Goal: Task Accomplishment & Management: Manage account settings

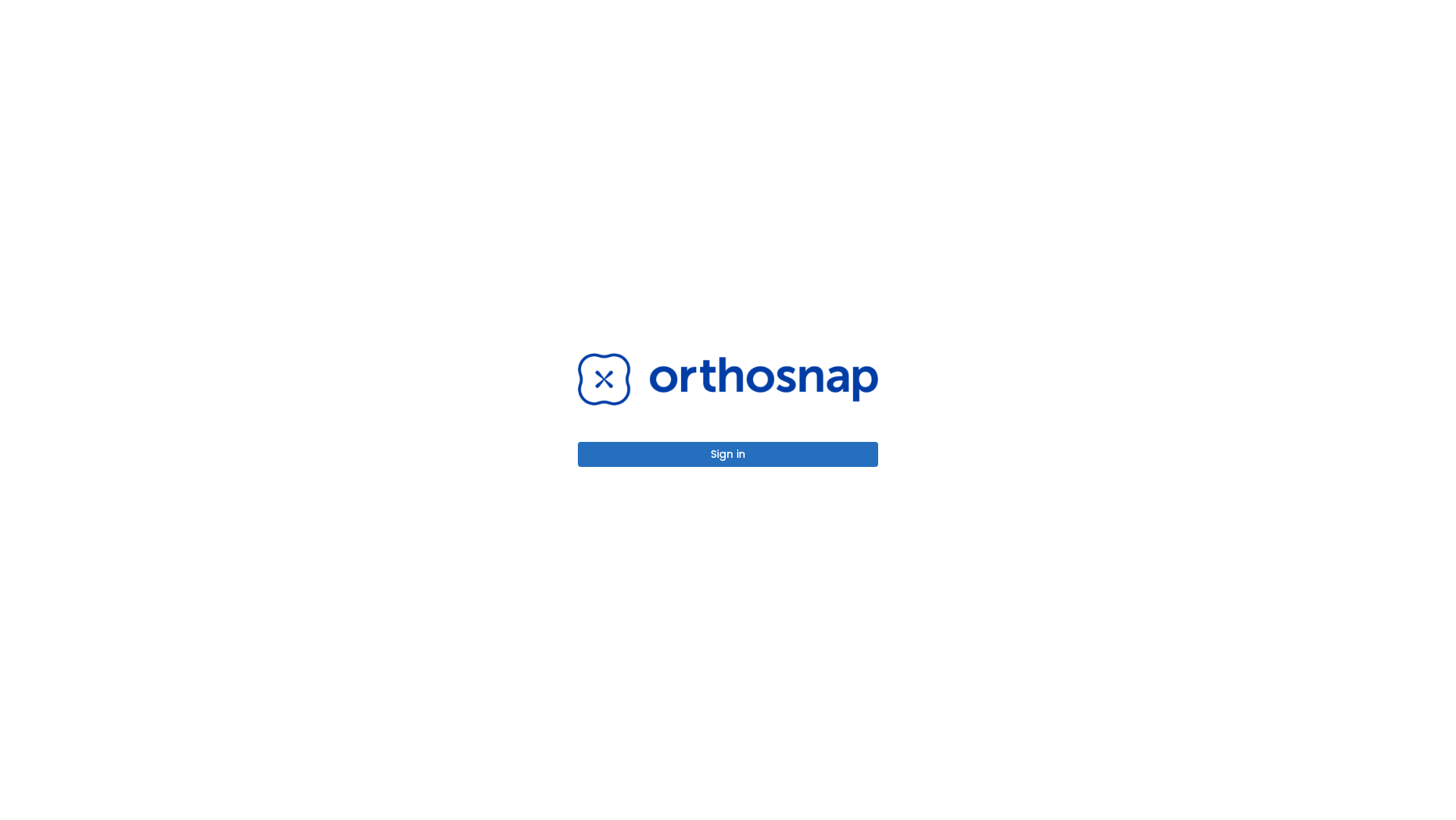
click at [728, 454] on button "Sign in" at bounding box center [728, 454] width 301 height 25
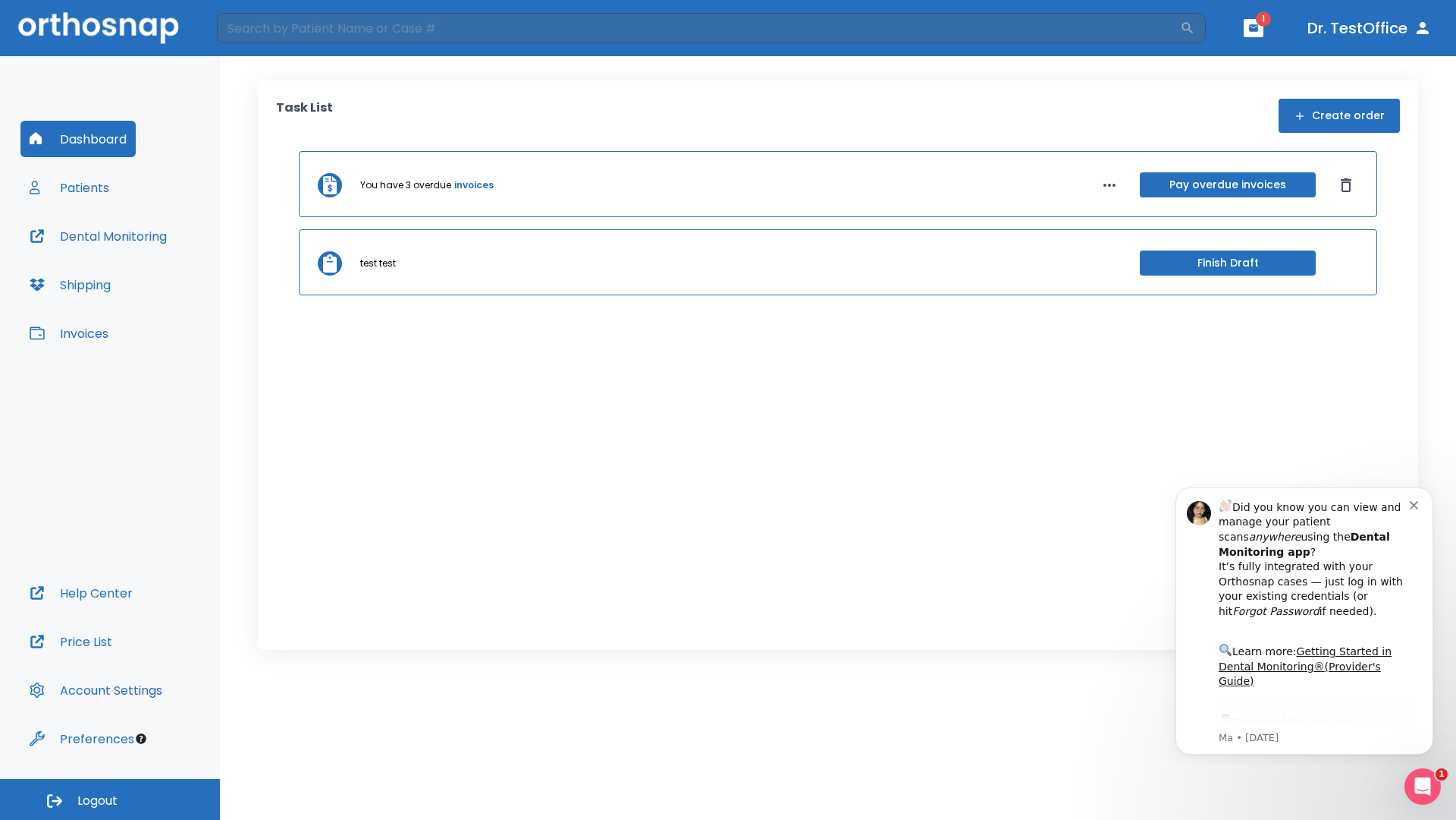
click at [110, 799] on span "Logout" at bounding box center [98, 800] width 40 height 17
